Goal: Navigation & Orientation: Find specific page/section

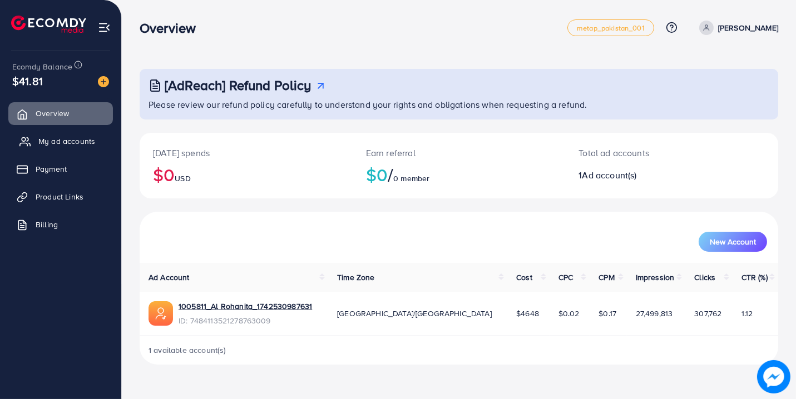
click at [63, 145] on span "My ad accounts" at bounding box center [66, 141] width 57 height 11
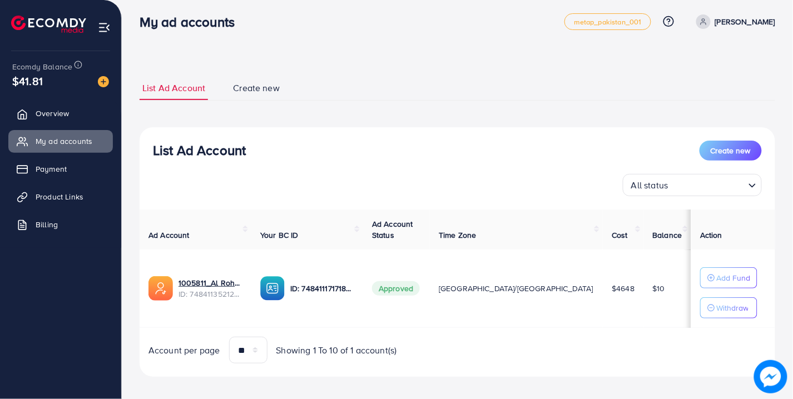
scroll to position [7, 0]
